Goal: Task Accomplishment & Management: Use online tool/utility

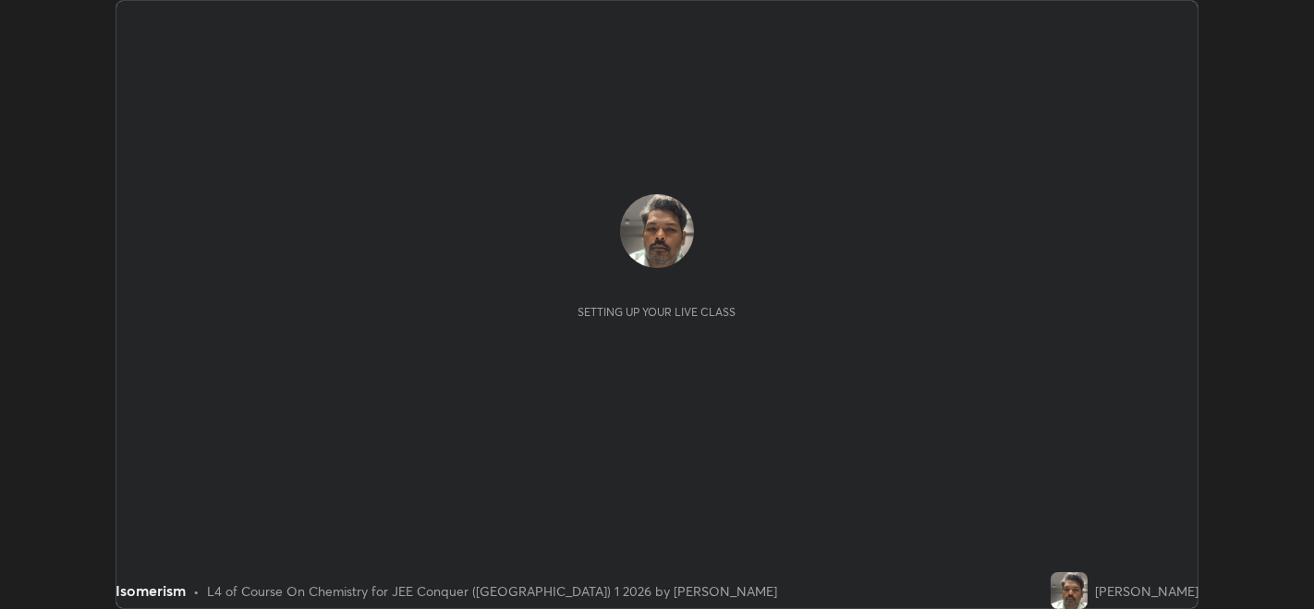
scroll to position [608, 1313]
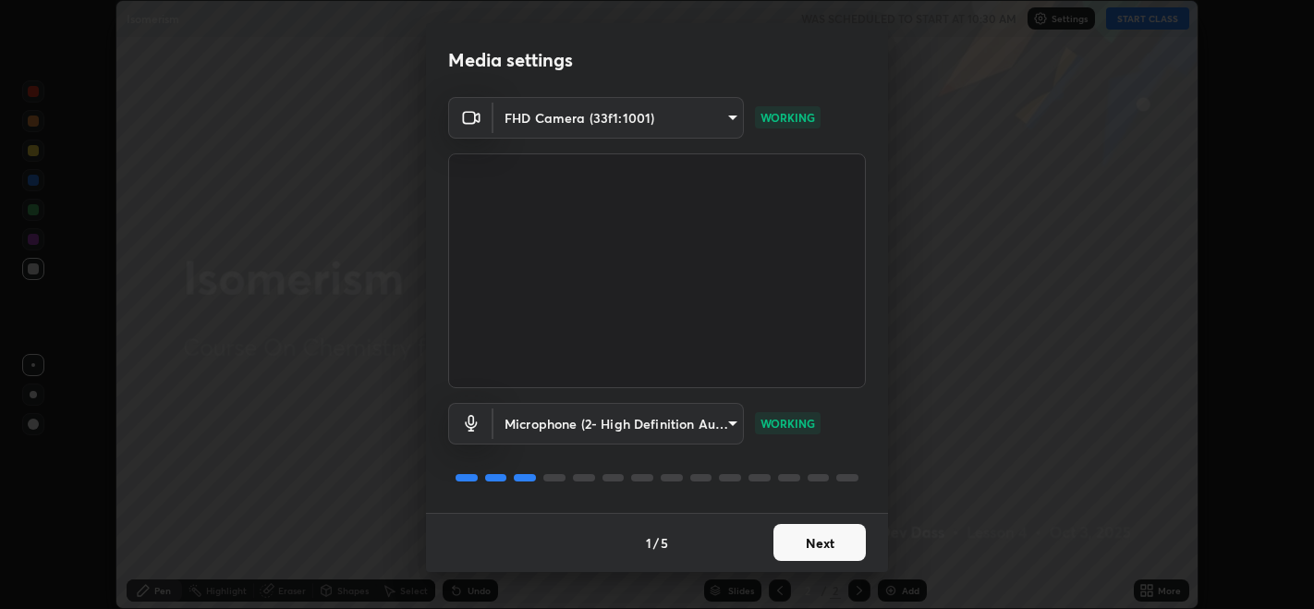
click at [848, 527] on button "Next" at bounding box center [819, 542] width 92 height 37
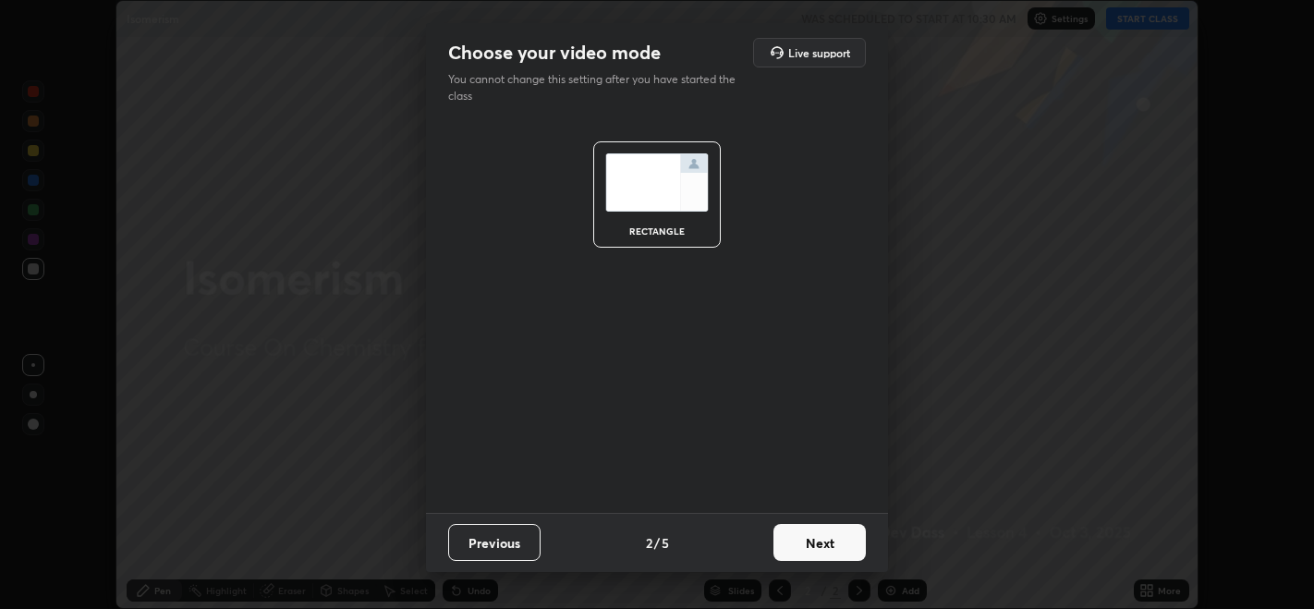
click at [838, 547] on button "Next" at bounding box center [819, 542] width 92 height 37
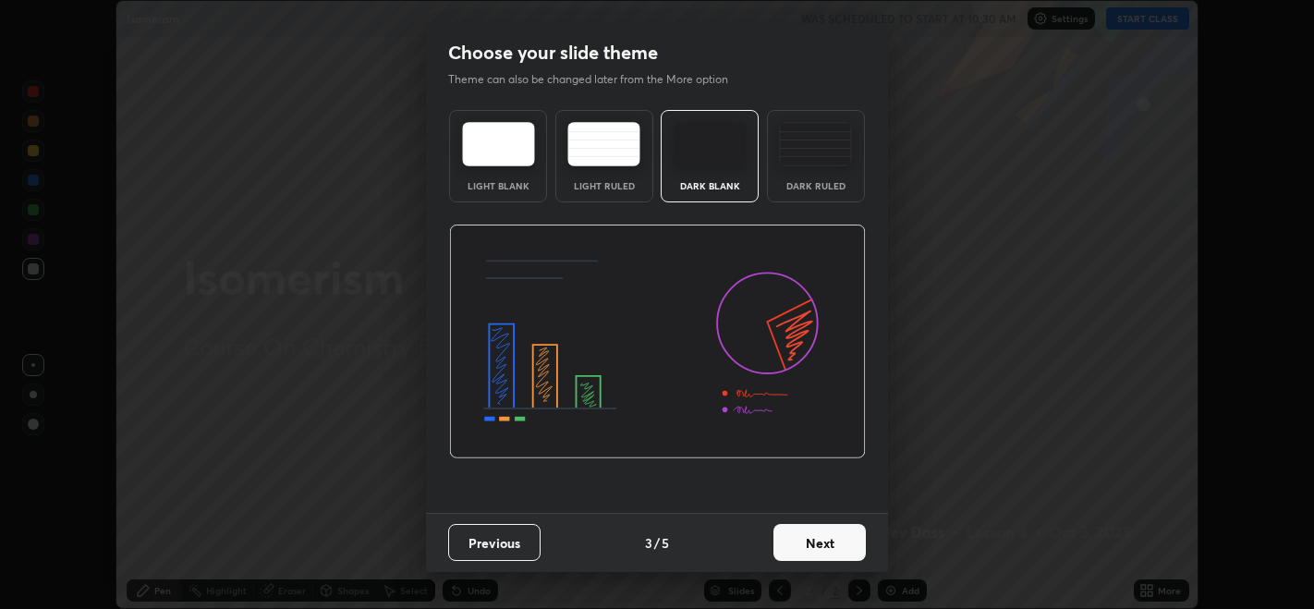
click at [860, 554] on button "Next" at bounding box center [819, 542] width 92 height 37
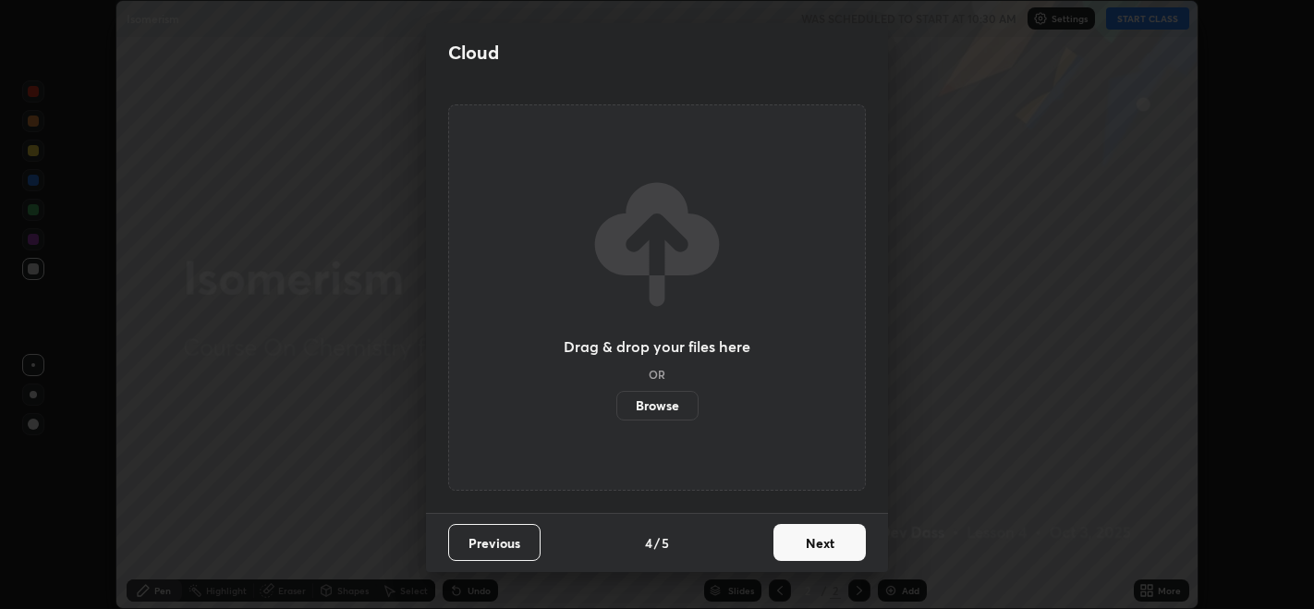
click at [853, 548] on button "Next" at bounding box center [819, 542] width 92 height 37
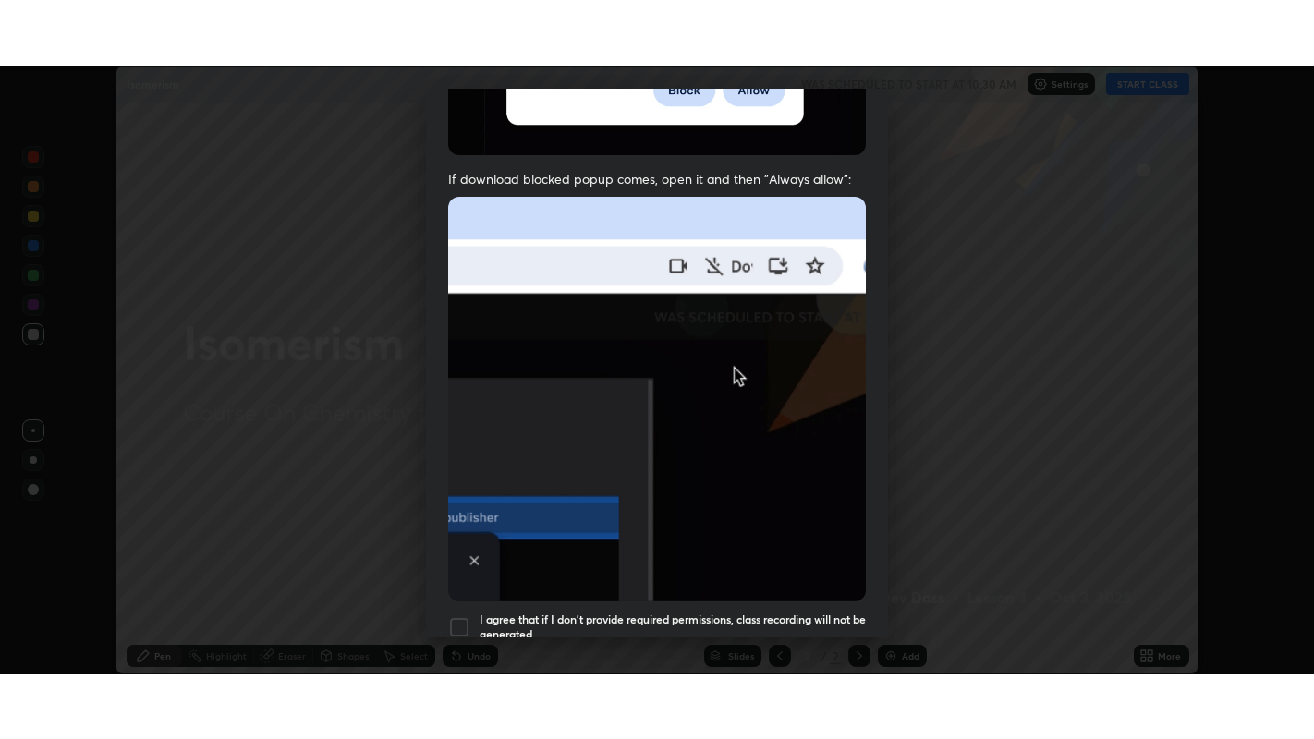
scroll to position [374, 0]
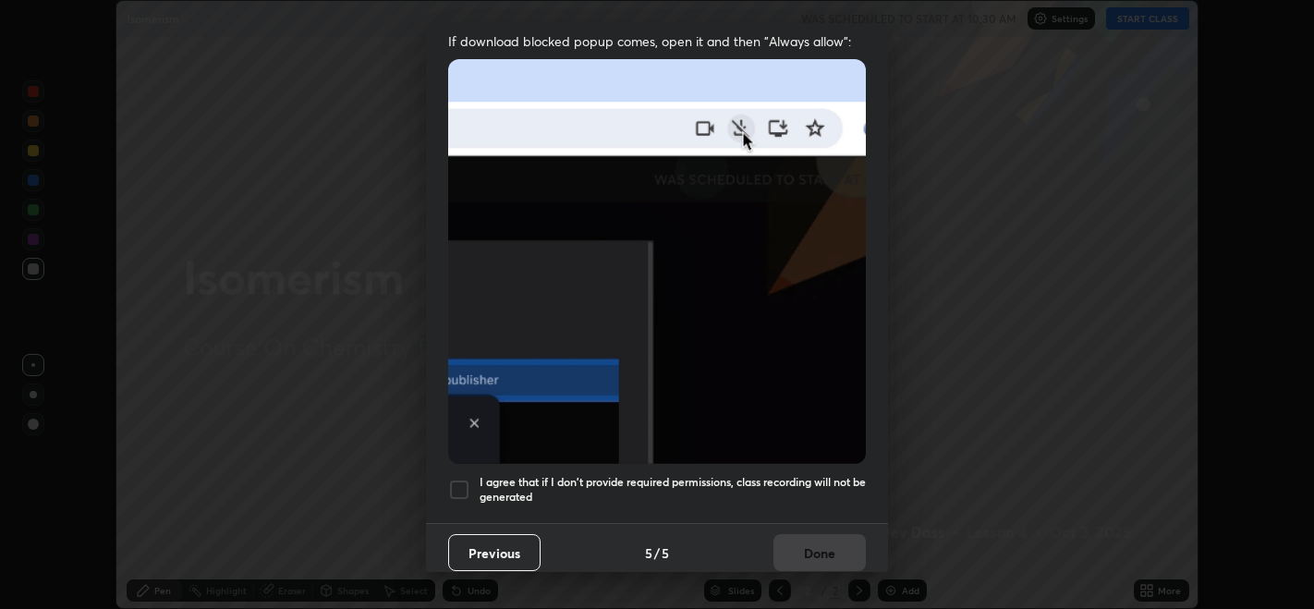
click at [462, 479] on div at bounding box center [459, 490] width 22 height 22
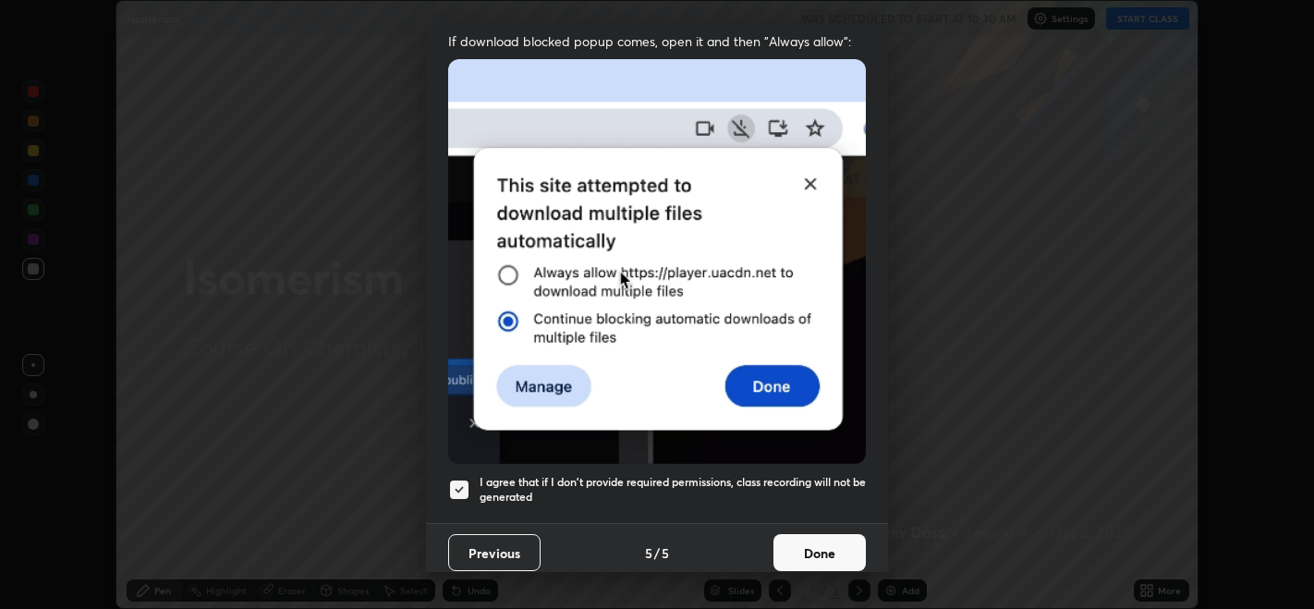
click at [469, 479] on div at bounding box center [459, 490] width 22 height 22
click at [468, 479] on div at bounding box center [459, 490] width 22 height 22
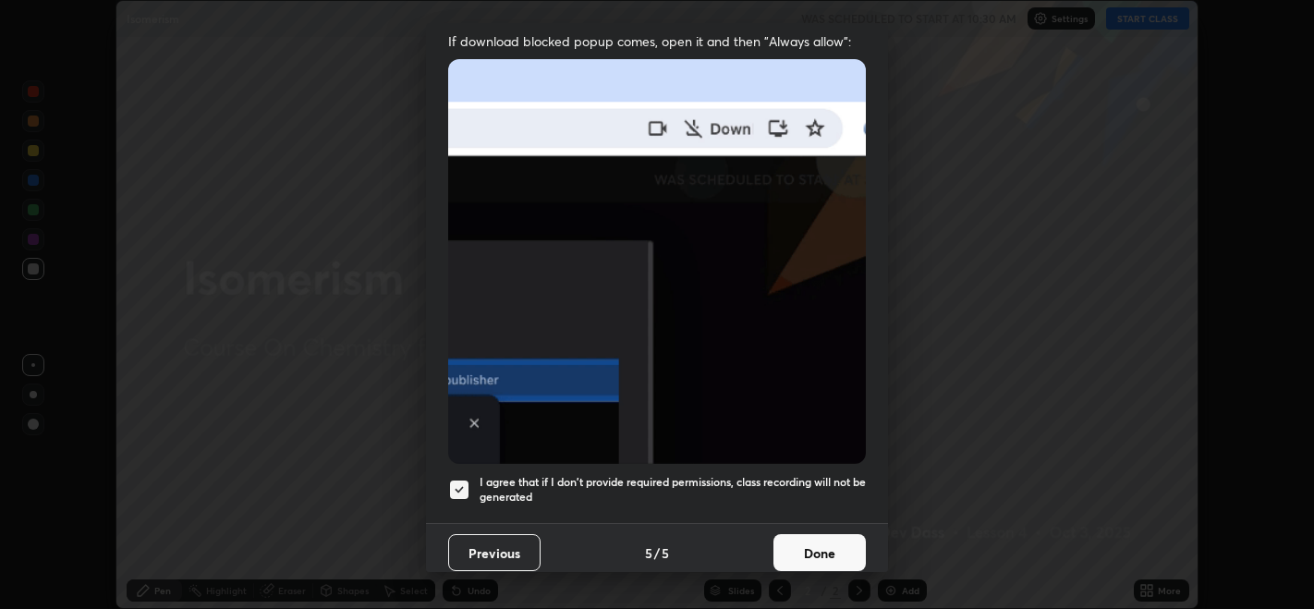
click at [843, 547] on button "Done" at bounding box center [819, 552] width 92 height 37
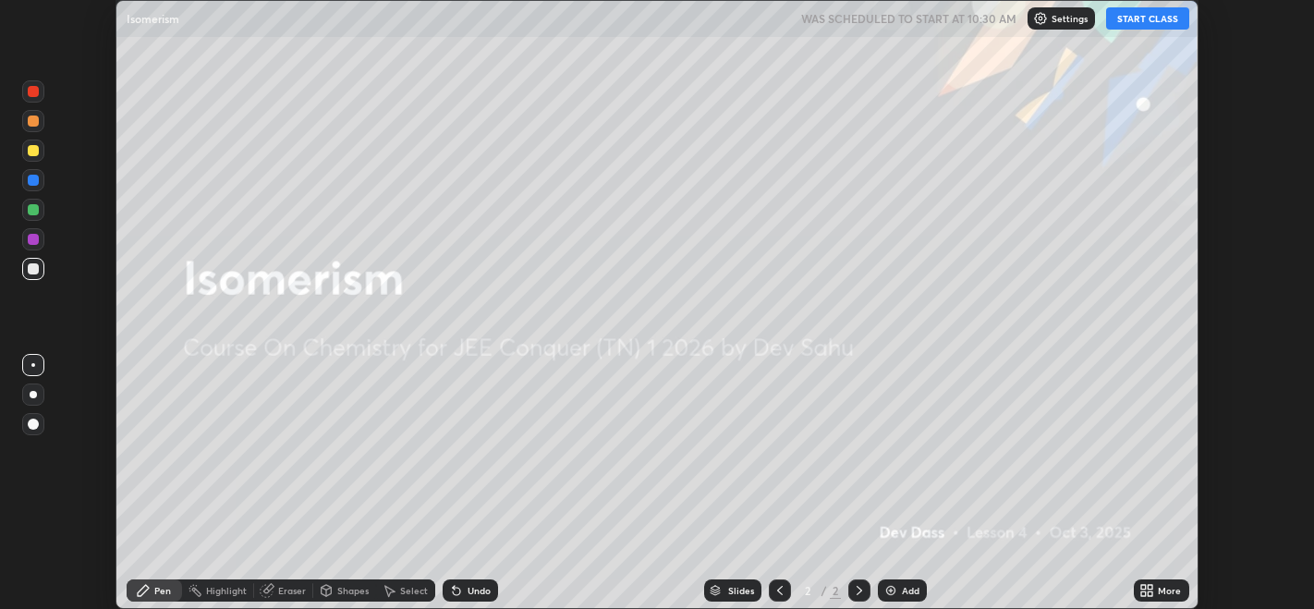
click at [1171, 23] on button "START CLASS" at bounding box center [1147, 18] width 83 height 22
click at [1296, 246] on div "Setting up your live class" at bounding box center [657, 304] width 1314 height 609
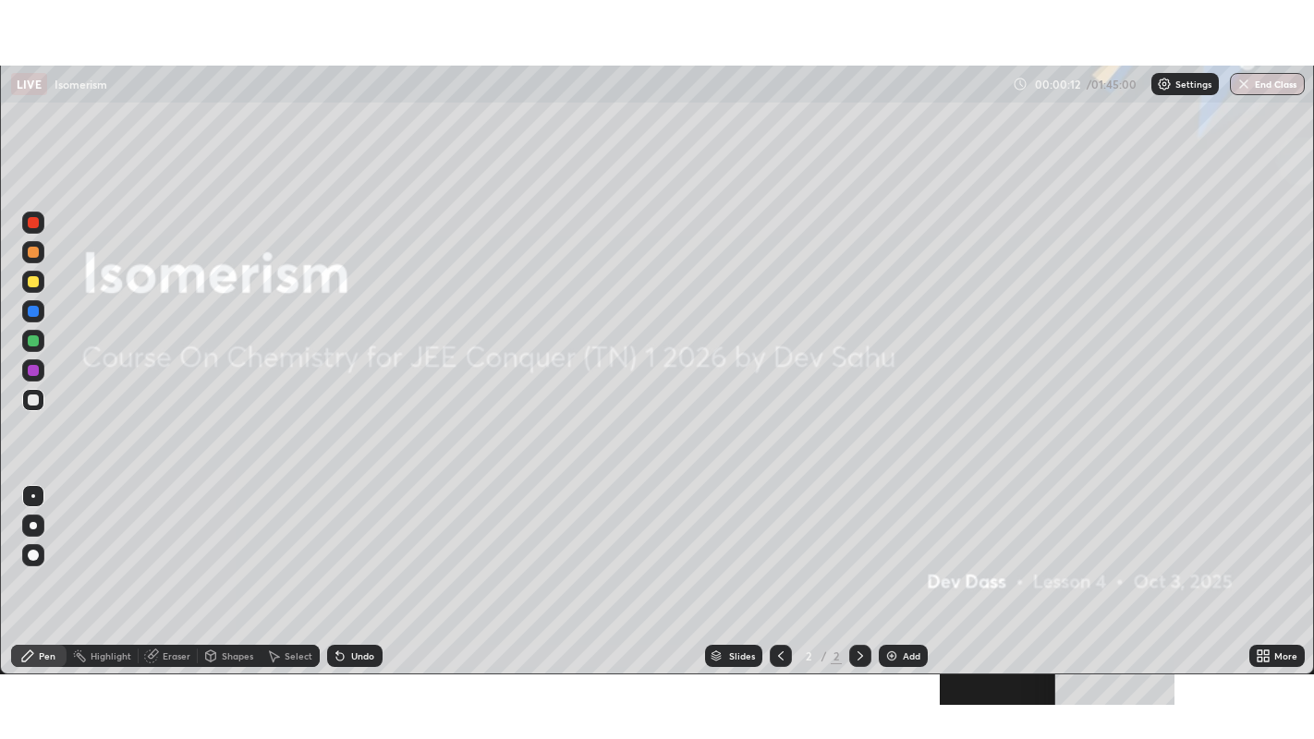
scroll to position [739, 1314]
